Goal: Task Accomplishment & Management: Complete application form

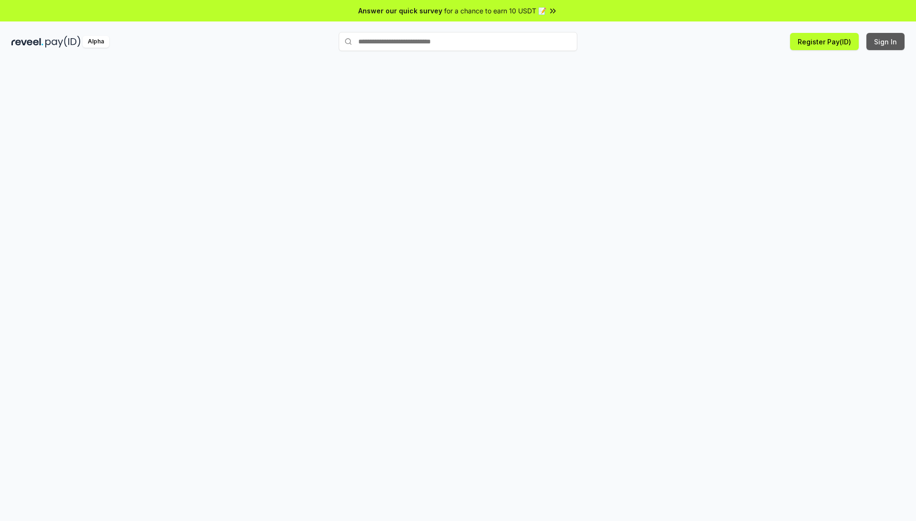
click at [892, 37] on button "Sign In" at bounding box center [886, 41] width 38 height 17
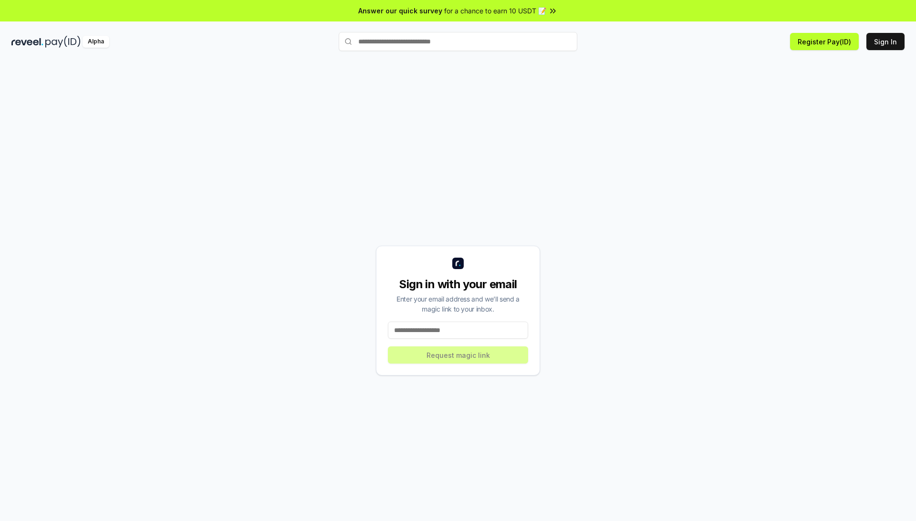
click at [410, 336] on input at bounding box center [458, 330] width 140 height 17
type input "**********"
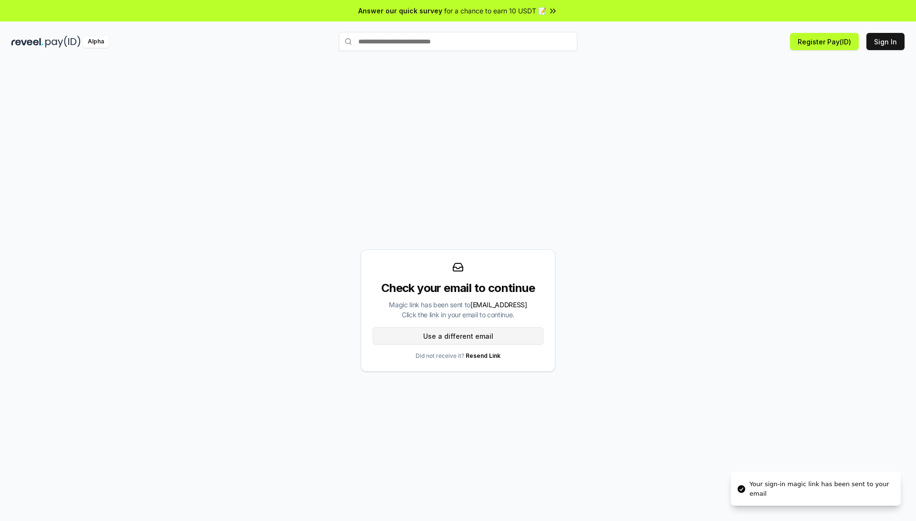
click at [432, 341] on button "Use a different email" at bounding box center [458, 335] width 171 height 17
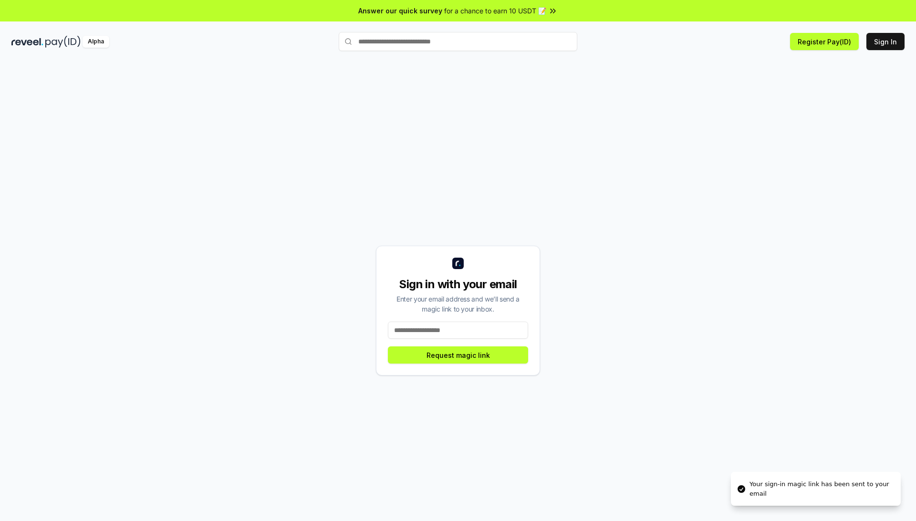
click at [452, 333] on input at bounding box center [458, 330] width 140 height 17
type input "**********"
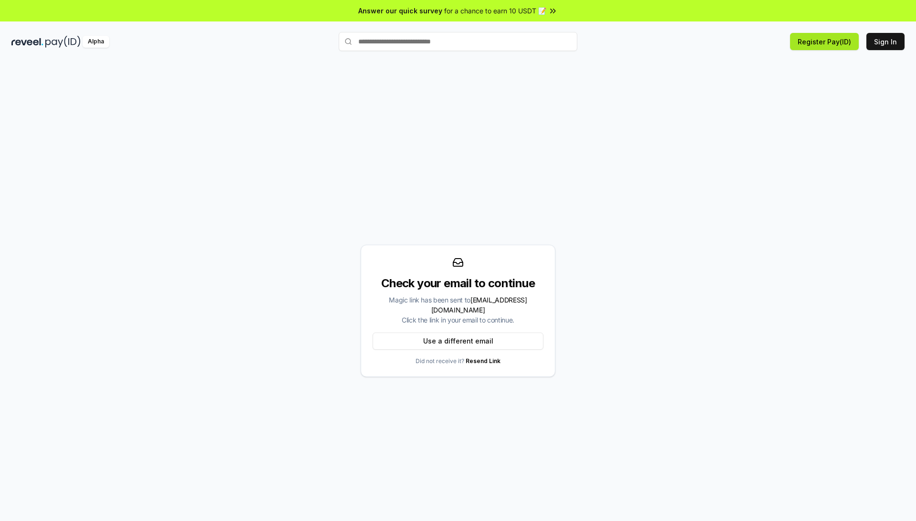
click at [823, 42] on button "Register Pay(ID)" at bounding box center [824, 41] width 69 height 17
click at [835, 46] on button "Register Pay(ID)" at bounding box center [824, 41] width 69 height 17
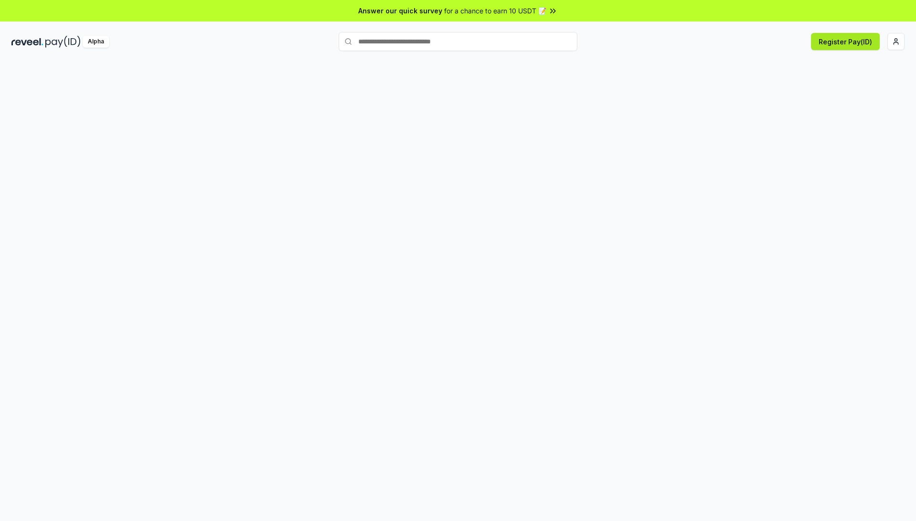
click at [843, 41] on button "Register Pay(ID)" at bounding box center [845, 41] width 69 height 17
click at [898, 39] on html "Answer our quick survey for a chance to earn 10 USDT 📝 Alpha 0 Points" at bounding box center [458, 260] width 916 height 521
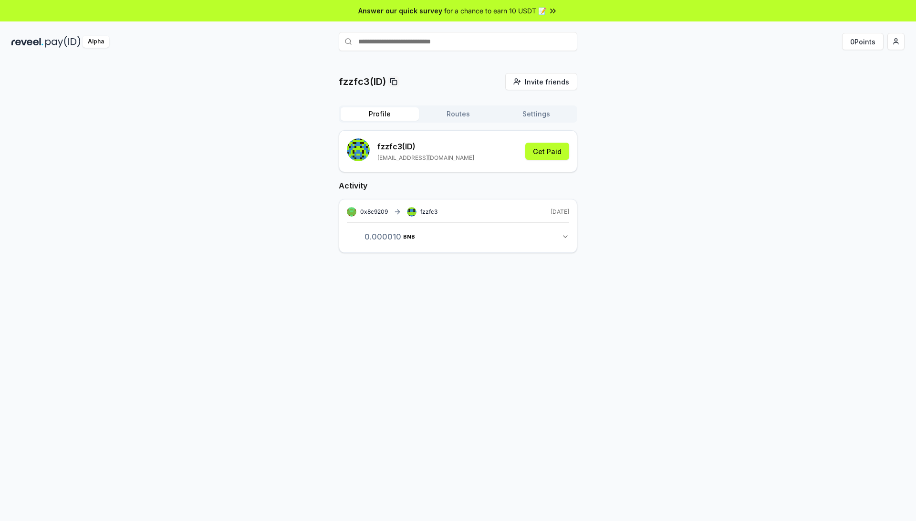
click at [671, 134] on div "fzzfc3(ID) Invite friends Invite Profile Routes Settings fzzfc3 (ID) [EMAIL_ADD…" at bounding box center [457, 170] width 893 height 195
click at [899, 36] on html "Answer our quick survey for a chance to earn 10 USDT 📝 Alpha 0 Points fzzfc3(ID…" at bounding box center [458, 260] width 916 height 521
drag, startPoint x: 15, startPoint y: 60, endPoint x: 49, endPoint y: 45, distance: 36.3
click at [15, 60] on html "Answer our quick survey for a chance to earn 10 USDT 📝 Alpha 0 Points fzzfc3(ID…" at bounding box center [458, 260] width 916 height 521
click at [94, 42] on div "Alpha" at bounding box center [96, 42] width 27 height 12
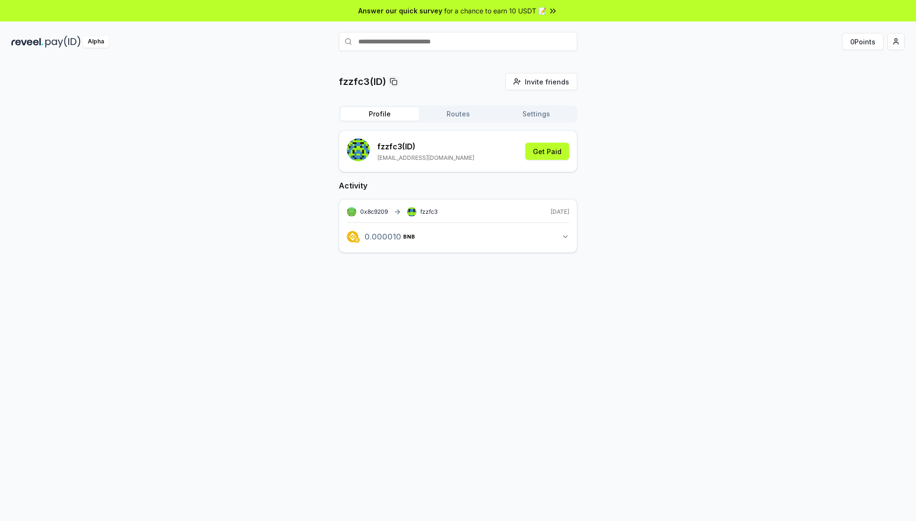
click at [454, 110] on button "Routes" at bounding box center [458, 113] width 78 height 13
